Goal: Information Seeking & Learning: Learn about a topic

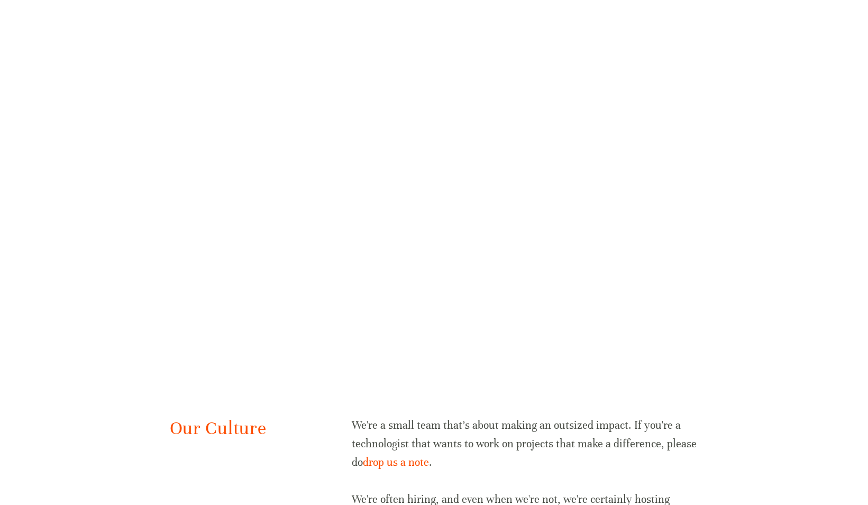
scroll to position [2051, 0]
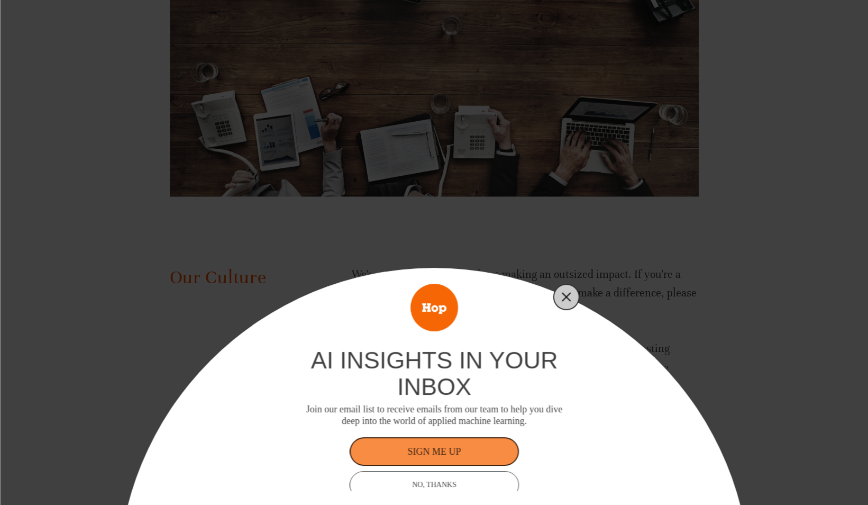
click at [563, 299] on line "Close" at bounding box center [565, 296] width 7 height 7
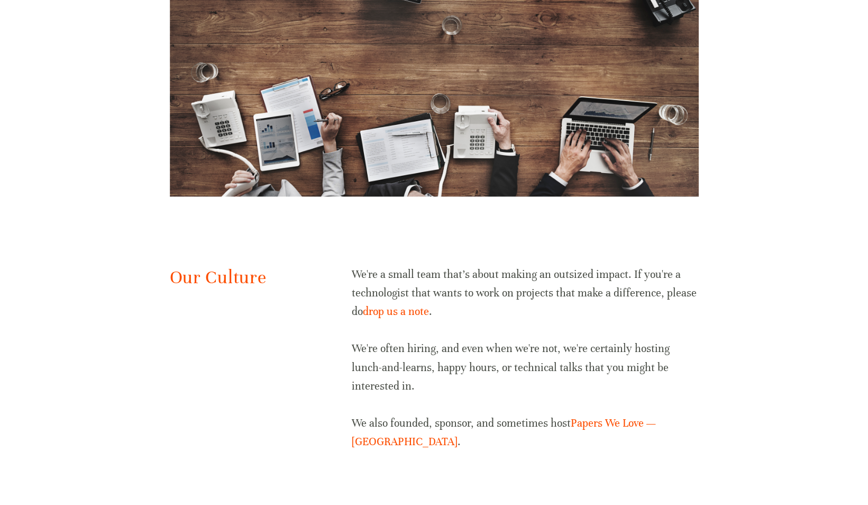
click at [207, 334] on div "Our Culture We're a small team that's about making an outsized impact. If you'r…" at bounding box center [434, 358] width 547 height 204
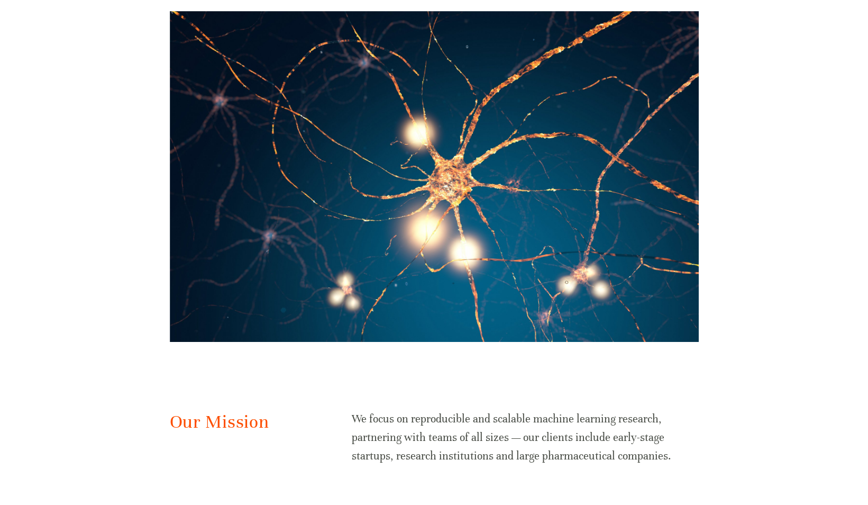
scroll to position [0, 0]
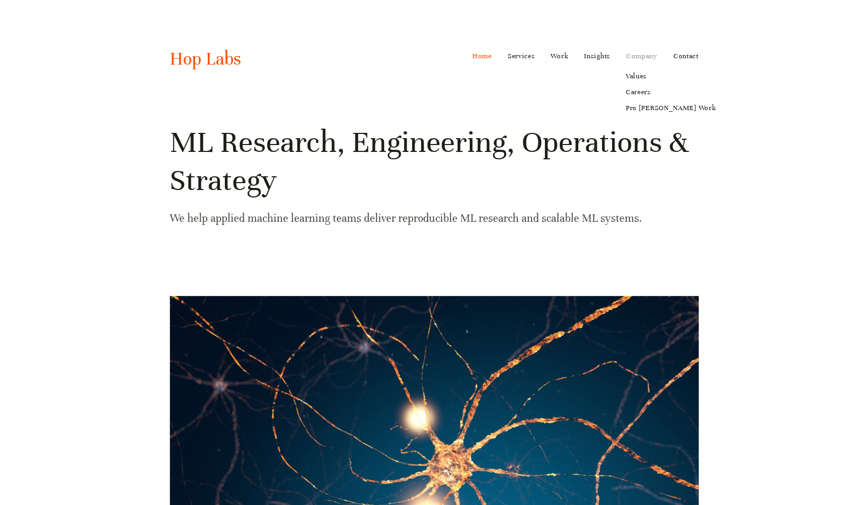
click at [638, 51] on link "Company" at bounding box center [641, 56] width 31 height 17
click at [628, 53] on link "Company" at bounding box center [641, 56] width 31 height 17
click at [513, 52] on link "Services" at bounding box center [522, 56] width 28 height 17
click at [526, 76] on link "ML/AI Research" at bounding box center [538, 76] width 76 height 16
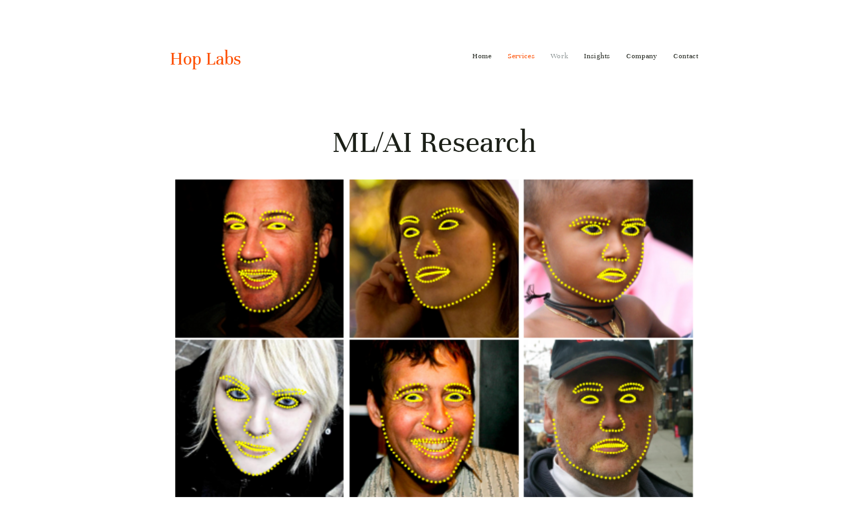
click at [558, 59] on link "Work" at bounding box center [559, 56] width 17 height 17
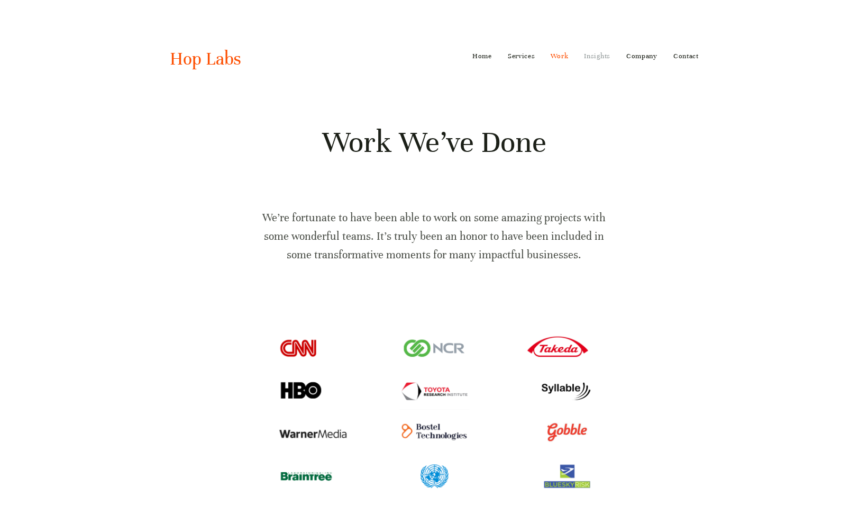
click at [604, 56] on link "Insights" at bounding box center [597, 56] width 26 height 17
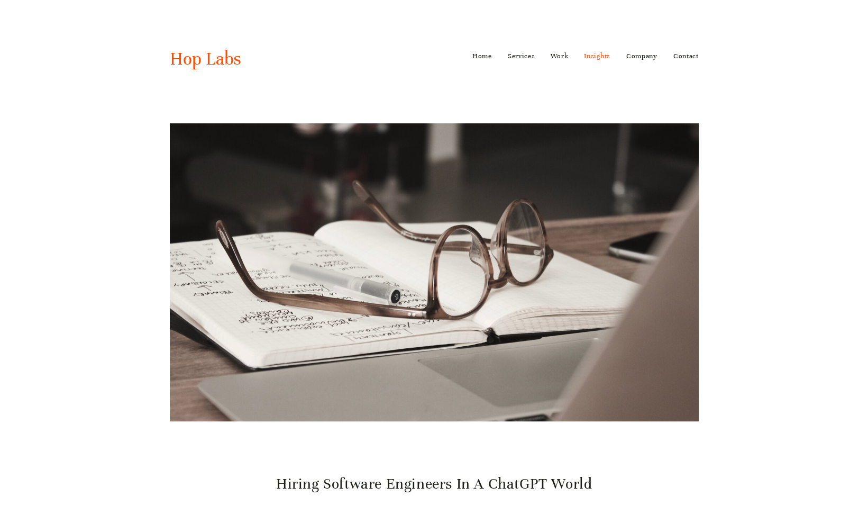
scroll to position [441, 0]
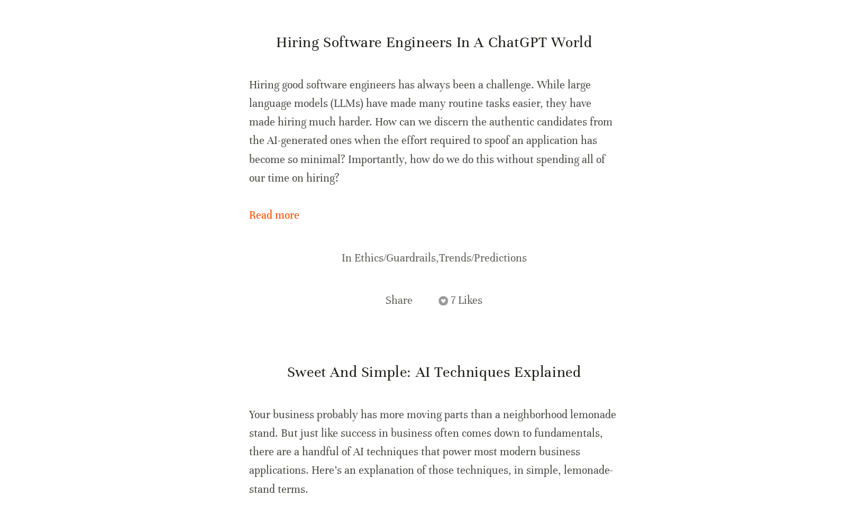
click at [571, 143] on p "Hiring good software engineers has always been a challenge. While large languag…" at bounding box center [434, 132] width 370 height 112
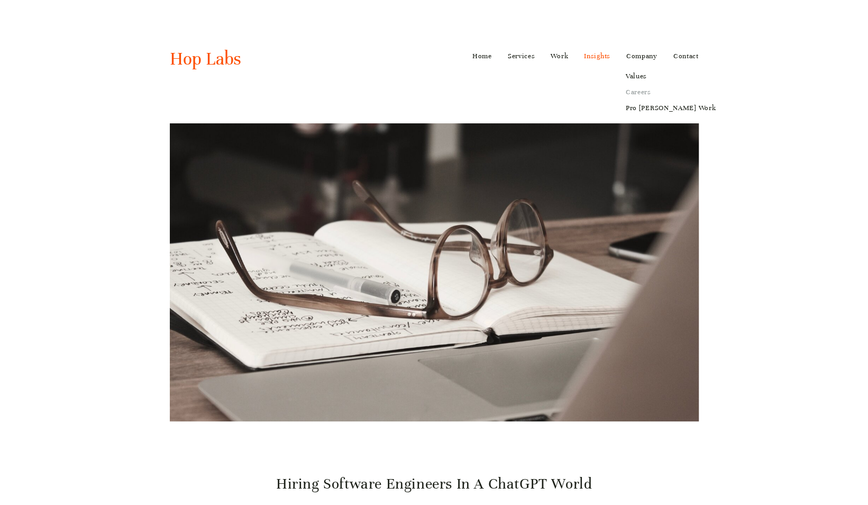
click at [633, 92] on link "Careers" at bounding box center [670, 92] width 105 height 16
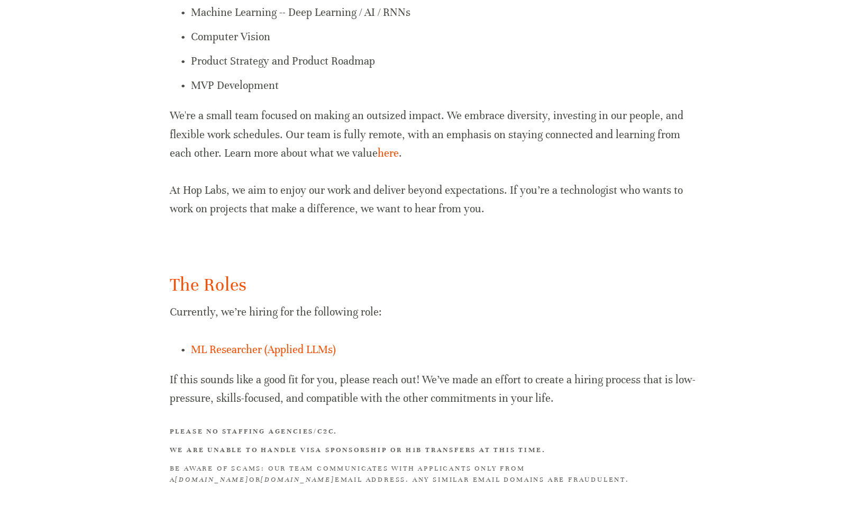
scroll to position [578, 0]
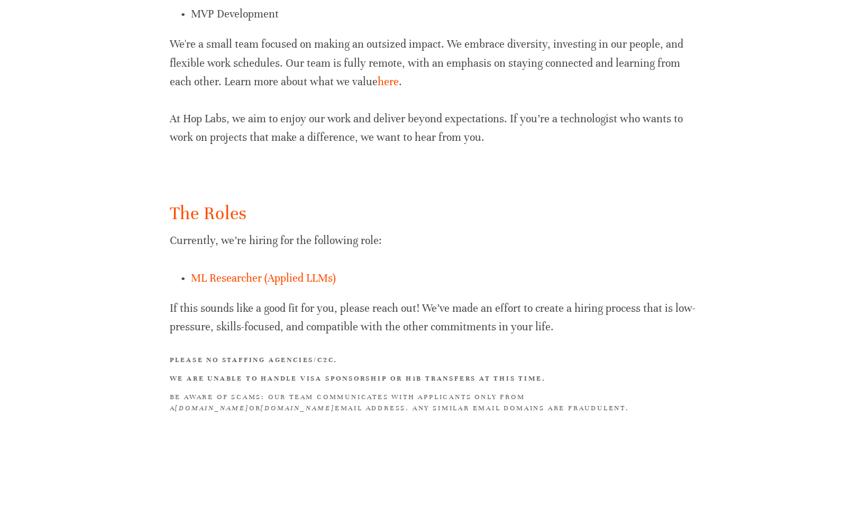
click at [560, 244] on p "Currently, we’re hiring for the following role:" at bounding box center [434, 240] width 529 height 19
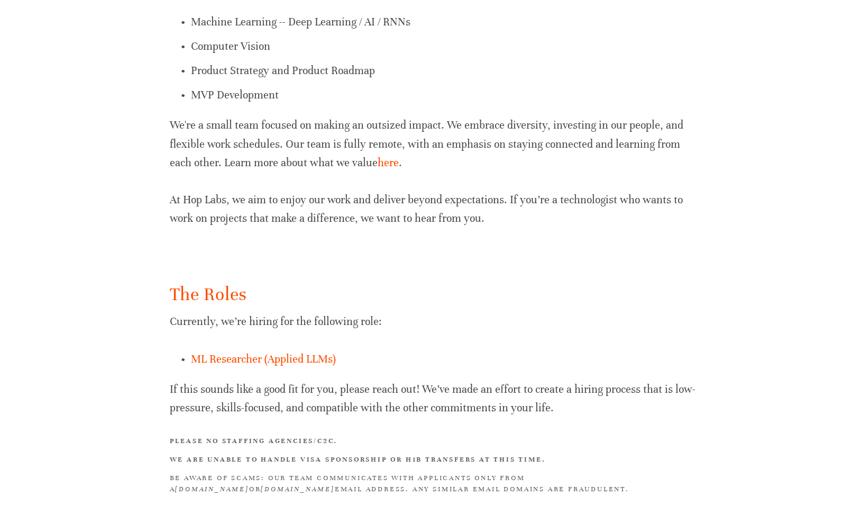
scroll to position [488, 0]
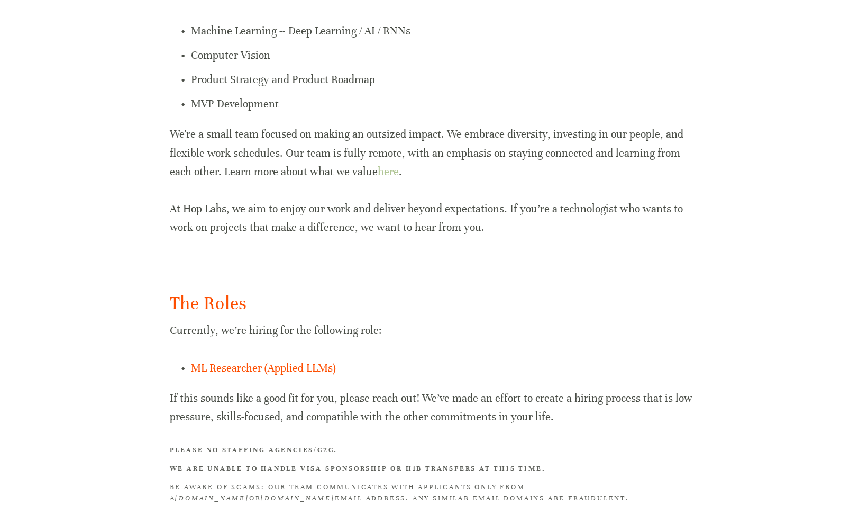
click at [378, 169] on link "here" at bounding box center [388, 171] width 21 height 13
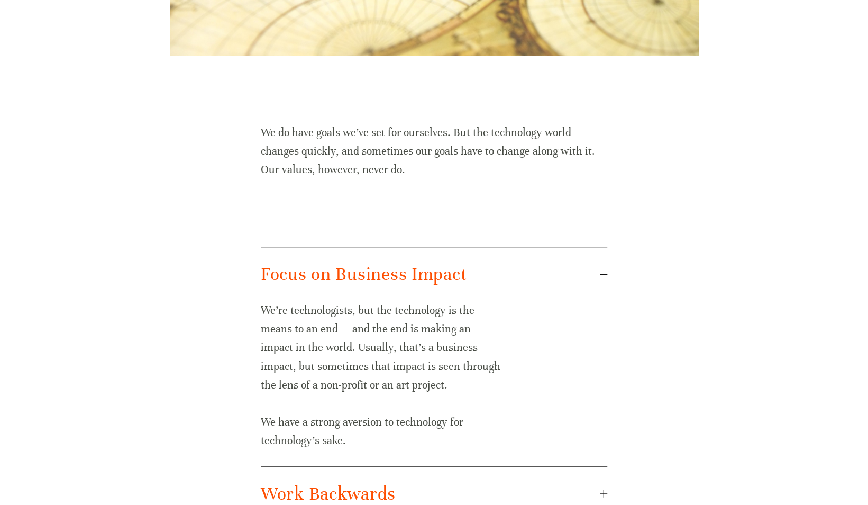
scroll to position [883, 0]
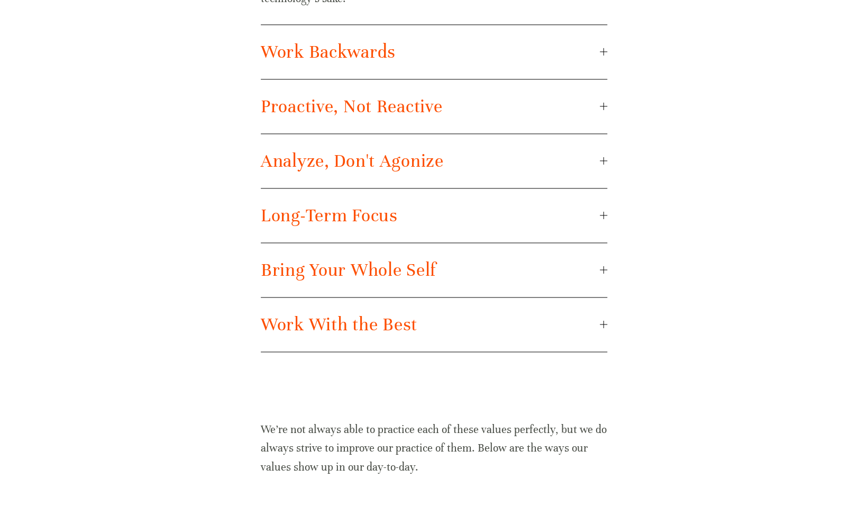
click at [600, 49] on div at bounding box center [603, 51] width 7 height 7
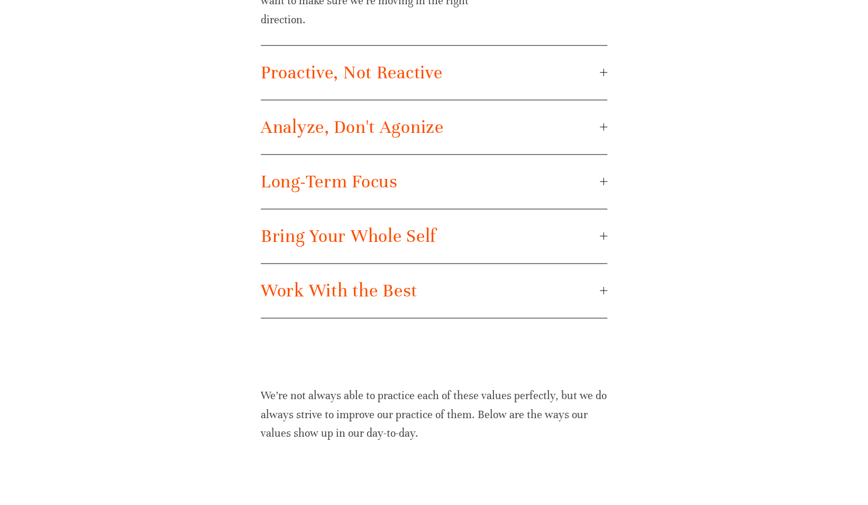
scroll to position [938, 0]
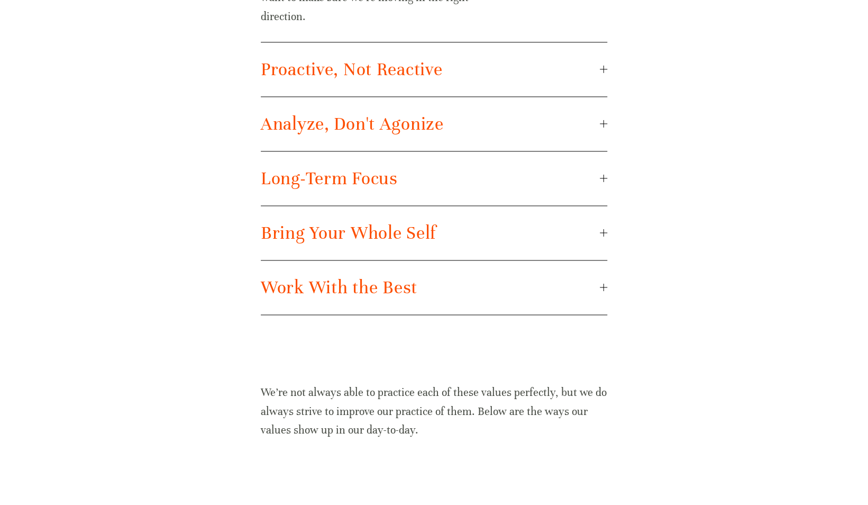
click at [605, 123] on div at bounding box center [603, 123] width 7 height 1
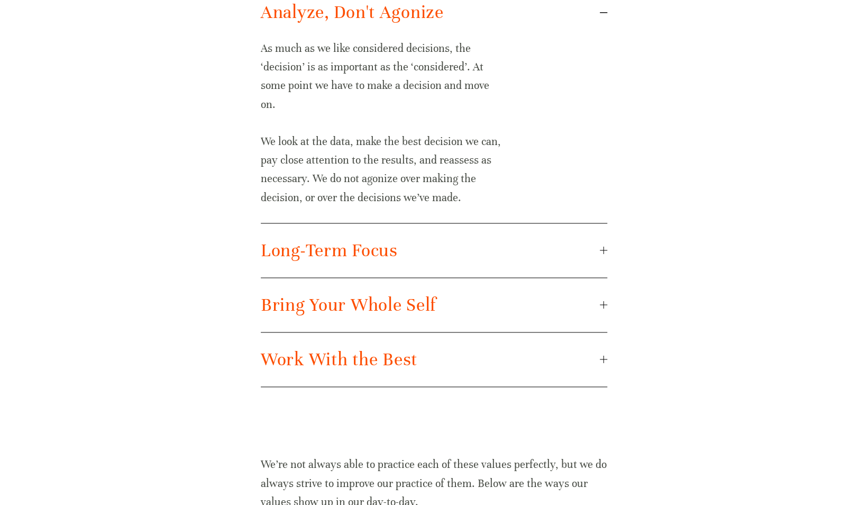
scroll to position [867, 0]
click at [612, 349] on div "Focus on Business Impact We’re technologists, but the technology is the means t…" at bounding box center [434, 103] width 364 height 583
click at [609, 352] on div "Focus on Business Impact We’re technologists, but the technology is the means t…" at bounding box center [434, 103] width 364 height 583
click at [606, 357] on div at bounding box center [603, 358] width 7 height 7
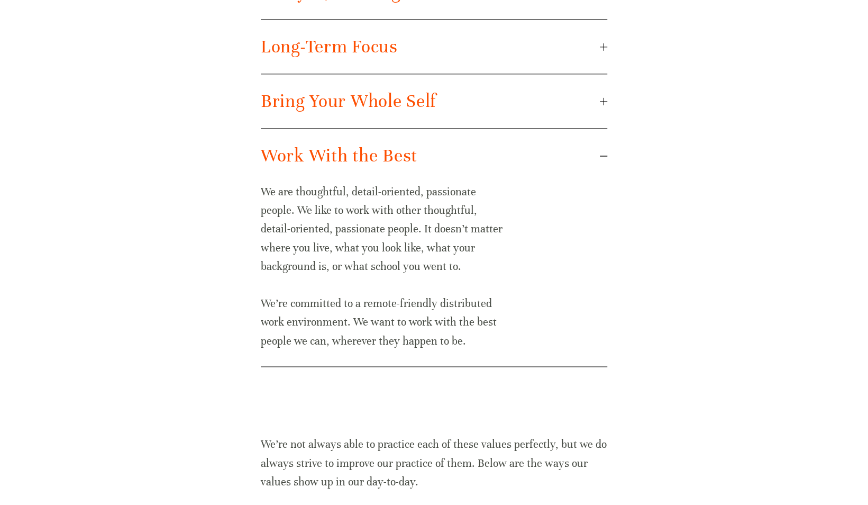
scroll to position [889, 0]
